Goal: Task Accomplishment & Management: Manage account settings

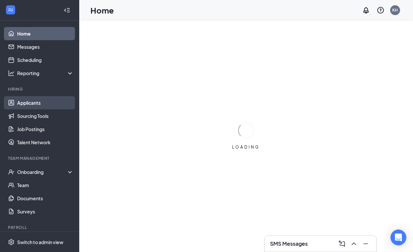
click at [38, 101] on link "Applicants" at bounding box center [45, 102] width 56 height 13
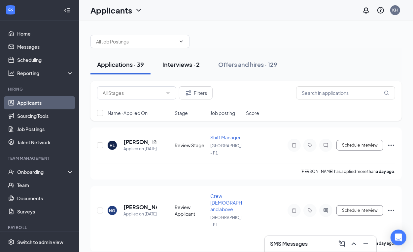
drag, startPoint x: 203, startPoint y: 65, endPoint x: 200, endPoint y: 67, distance: 3.4
click at [202, 66] on button "Interviews · 2" at bounding box center [181, 65] width 50 height 20
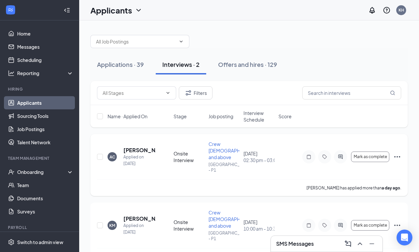
click at [131, 141] on div "AC Alton Ceasor Applied on Sep 15 Onsite Interview Crew 16 y/o and above Kingsv…" at bounding box center [248, 165] width 317 height 62
click at [129, 147] on h5 "[PERSON_NAME]" at bounding box center [139, 150] width 32 height 7
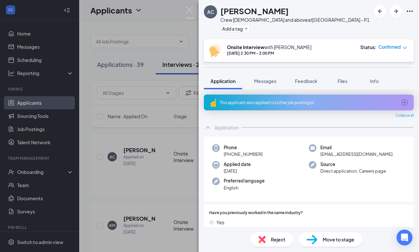
click at [410, 5] on div at bounding box center [394, 11] width 40 height 12
click at [410, 9] on icon "Ellipses" at bounding box center [410, 11] width 8 height 8
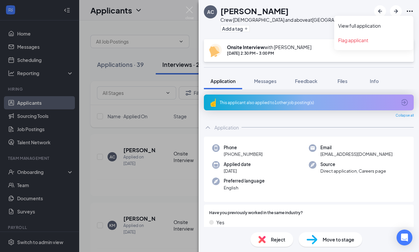
click at [410, 11] on icon "Ellipses" at bounding box center [410, 11] width 6 height 1
click at [373, 25] on link "View full application" at bounding box center [373, 25] width 71 height 7
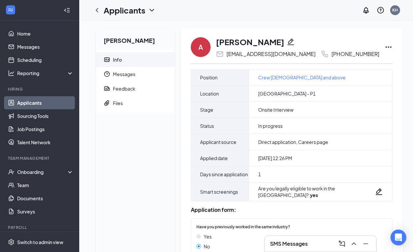
click at [384, 47] on icon "Ellipses" at bounding box center [388, 47] width 8 height 8
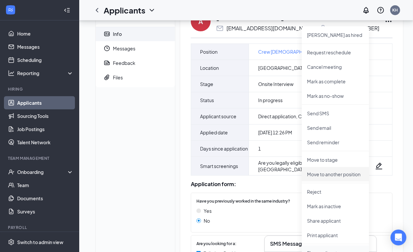
scroll to position [82, 0]
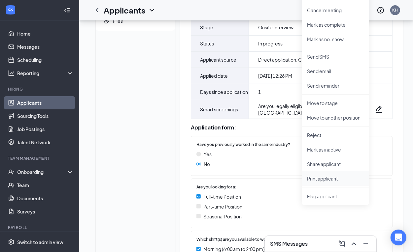
click at [329, 178] on p "Print applicant" at bounding box center [335, 178] width 57 height 7
